Goal: Find specific page/section

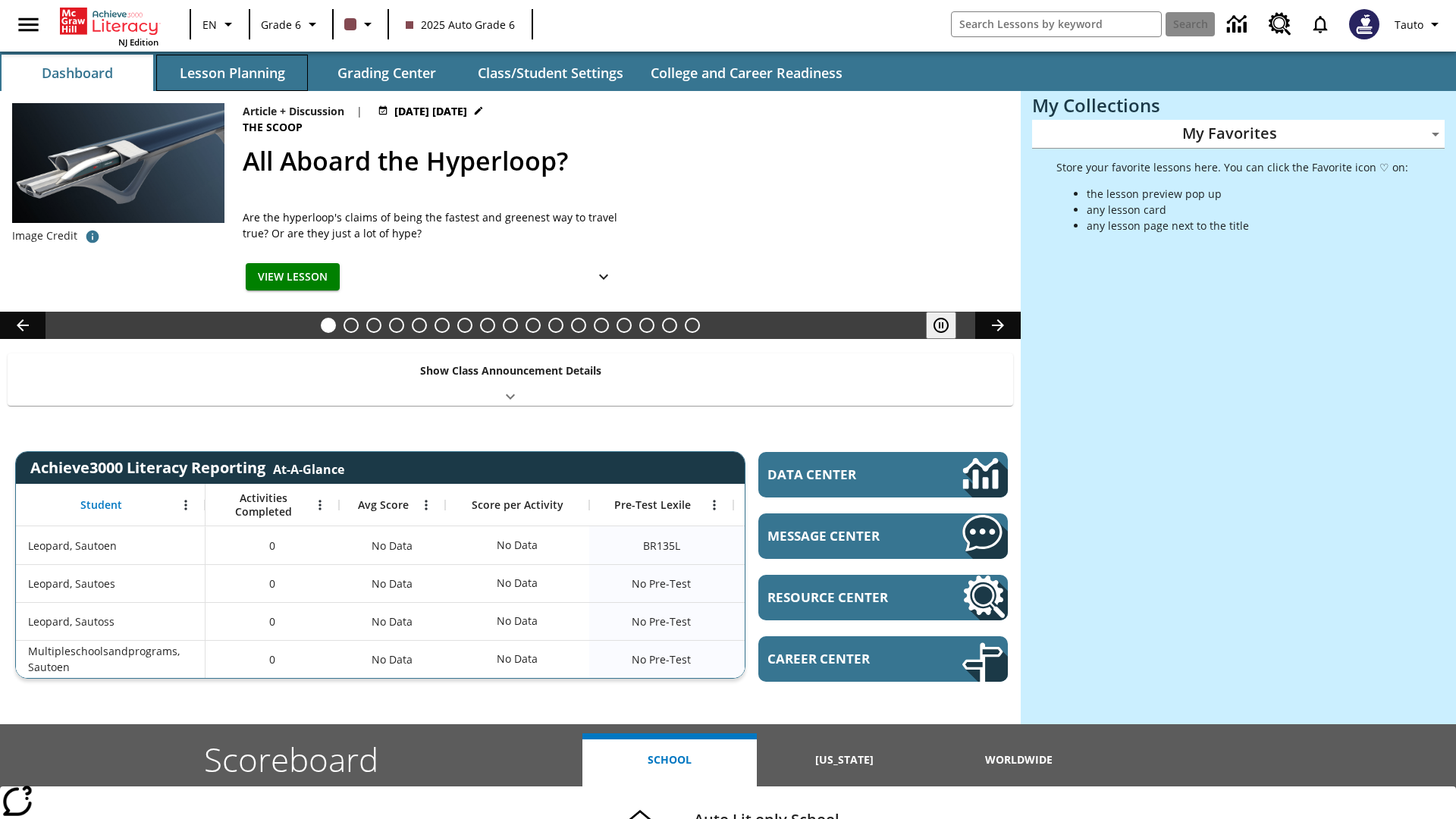
click at [232, 73] on button "Lesson Planning" at bounding box center [232, 72] width 152 height 37
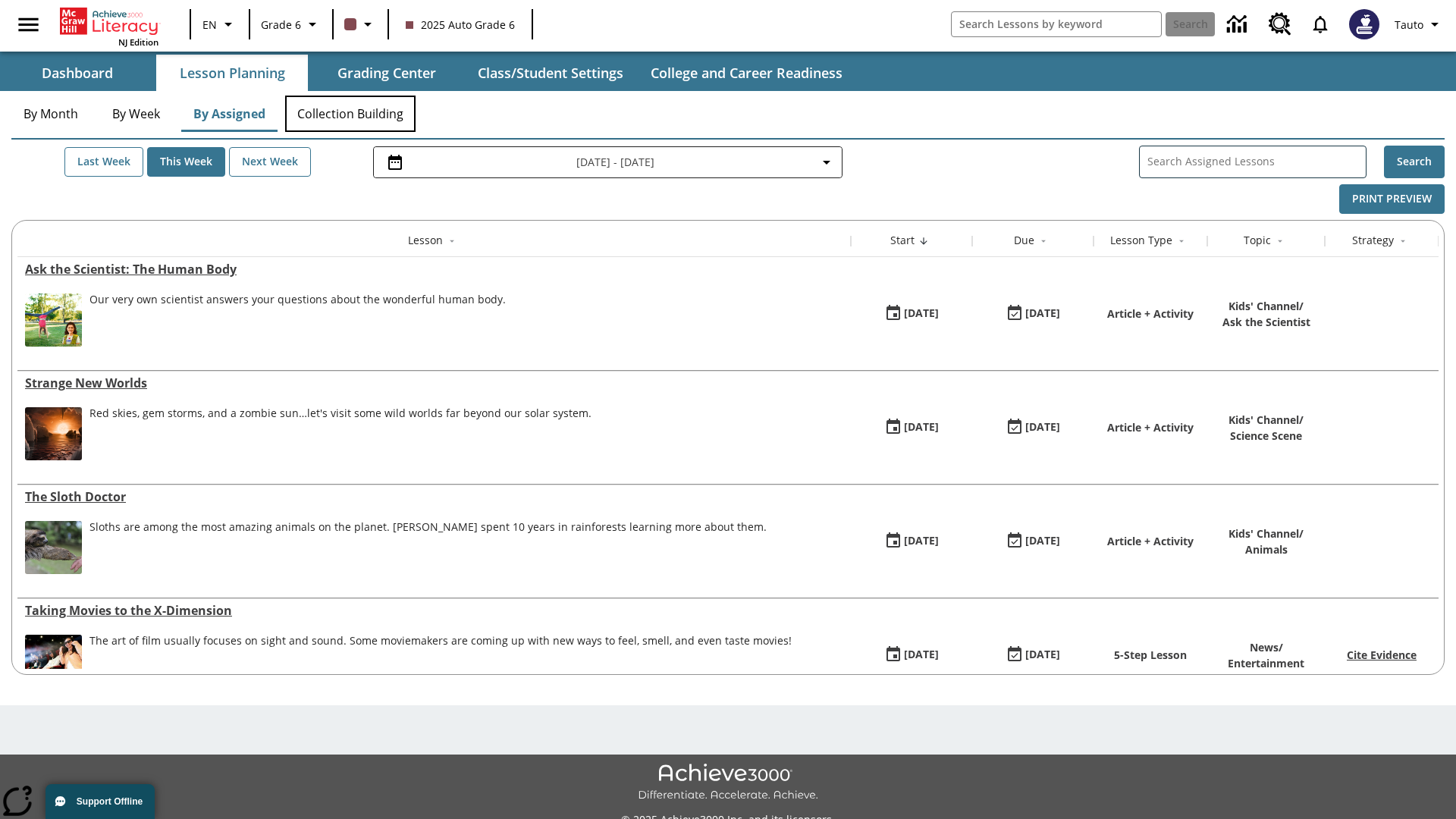
click at [351, 114] on button "Collection Building" at bounding box center [351, 114] width 131 height 37
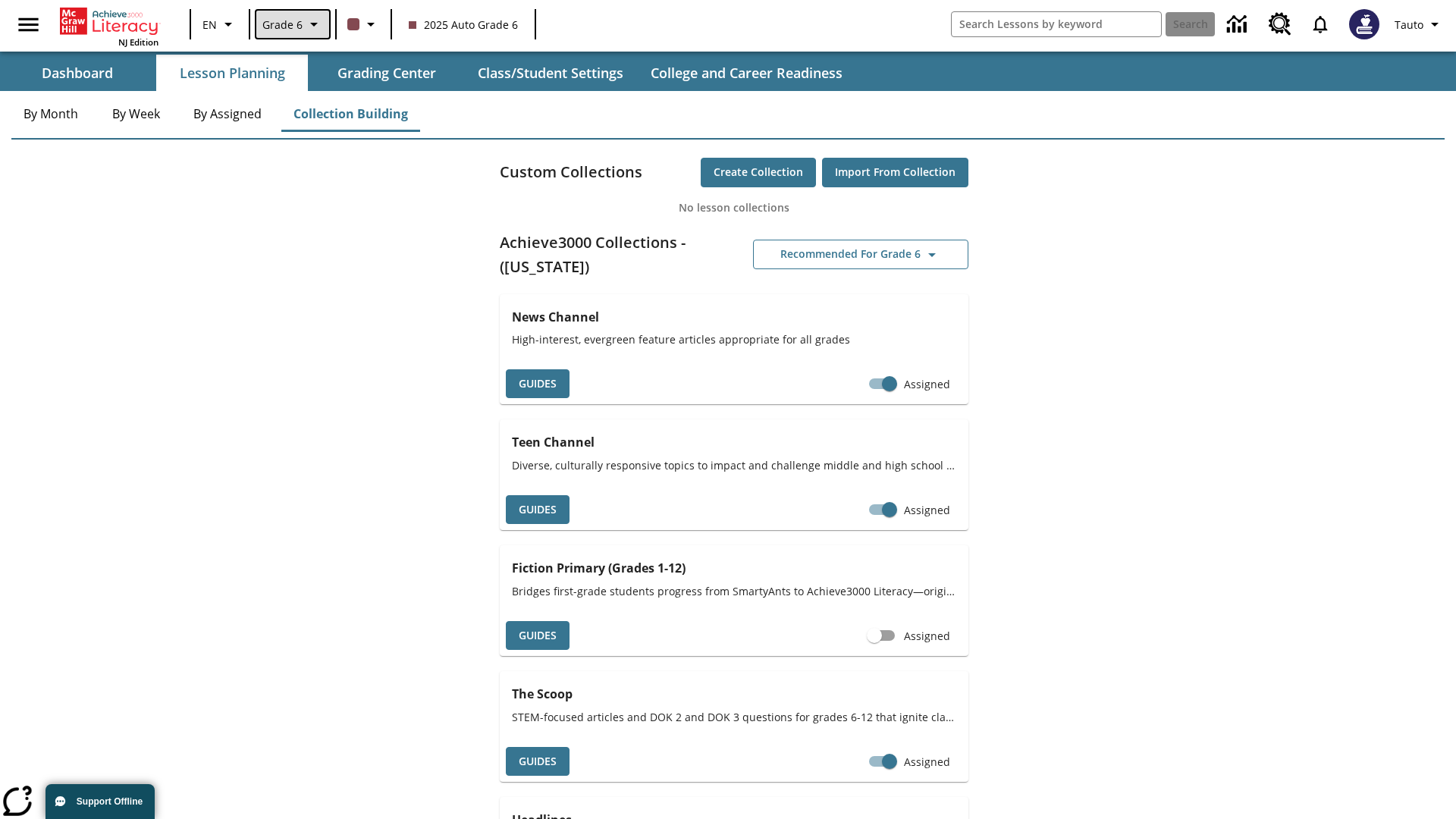
click at [291, 25] on span "Grade 6" at bounding box center [282, 25] width 40 height 16
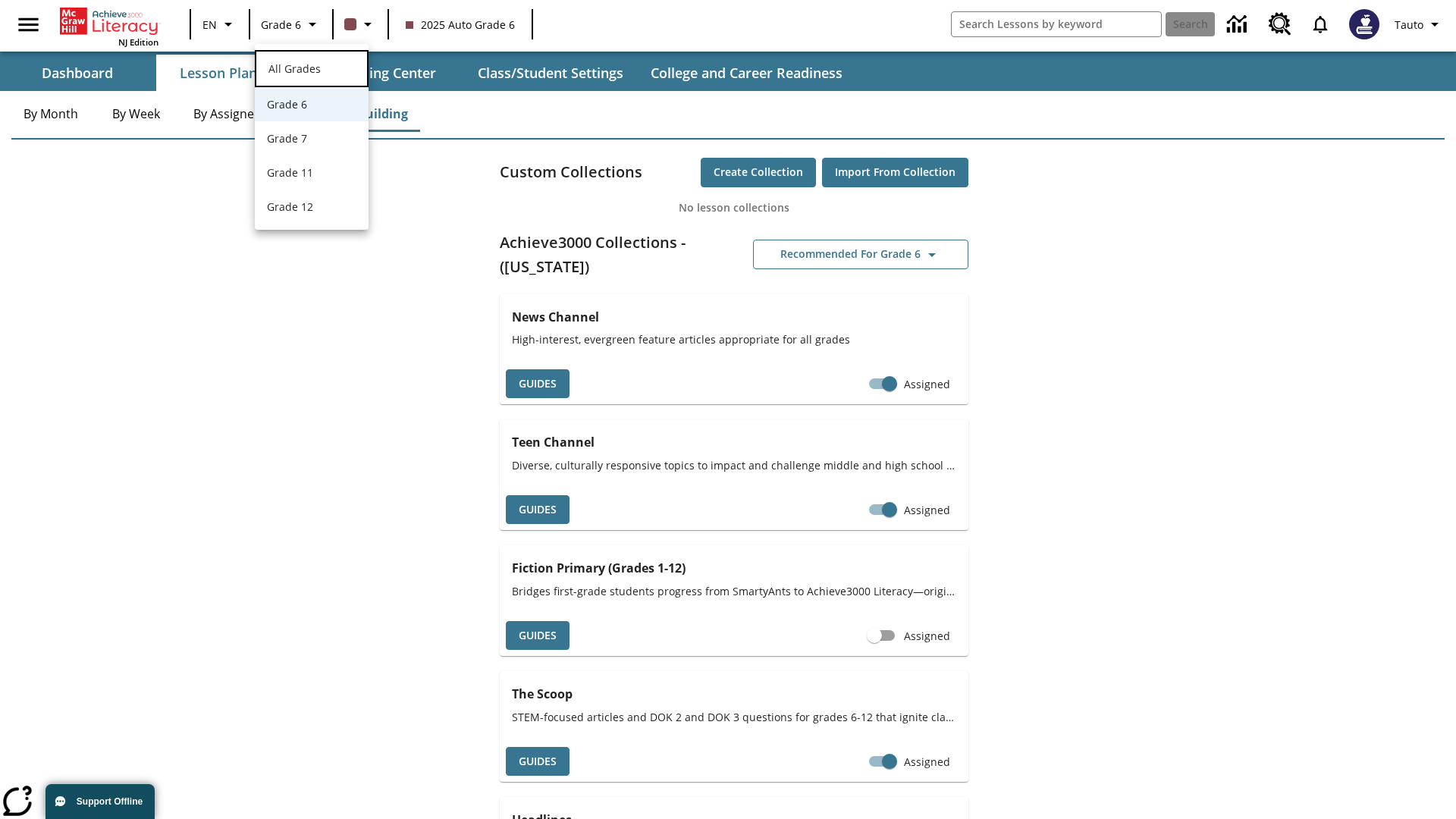
click at [312, 67] on span "All Grades" at bounding box center [295, 68] width 53 height 14
